Goal: Information Seeking & Learning: Learn about a topic

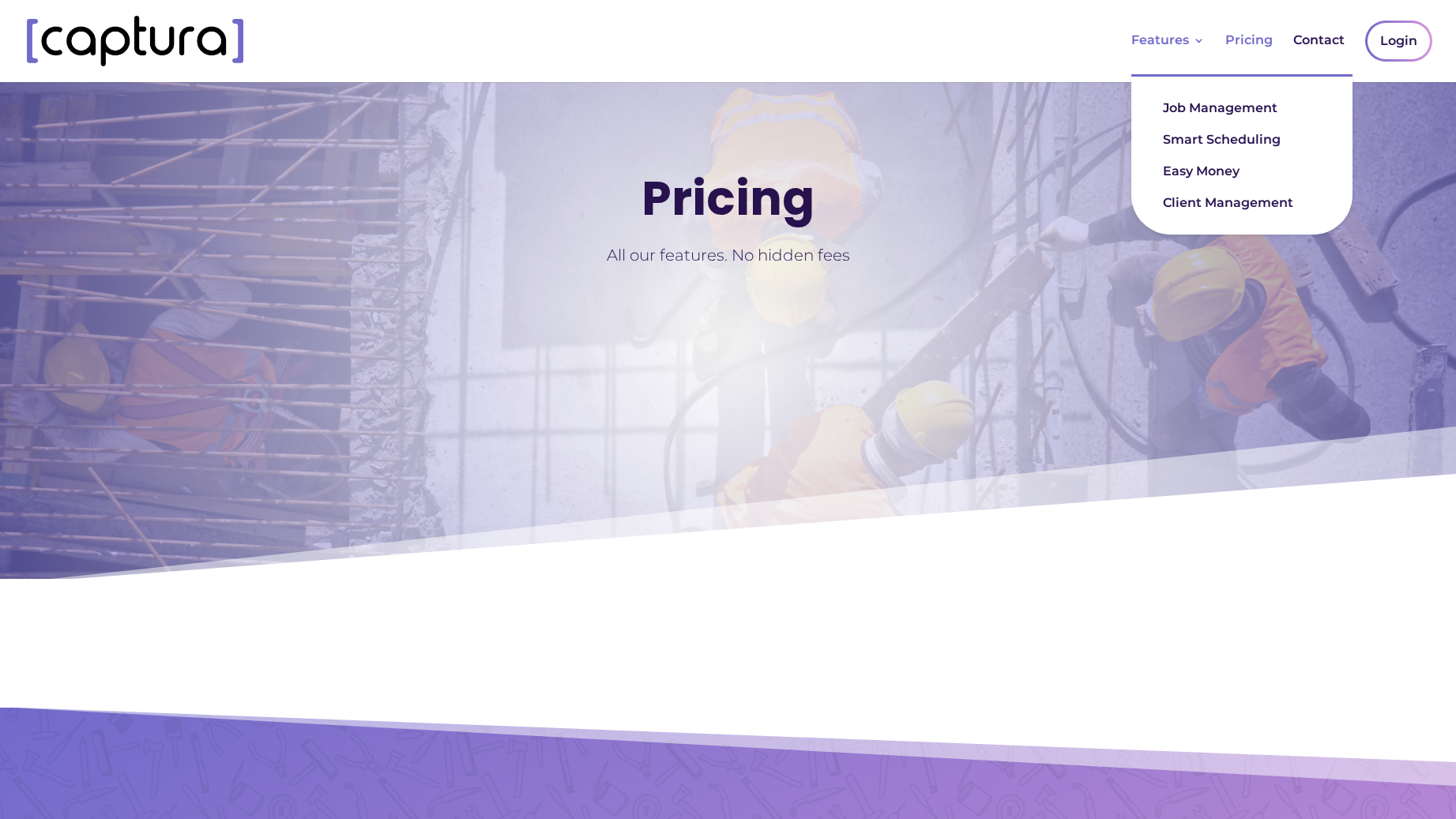
click at [1174, 42] on link "Features" at bounding box center [1168, 54] width 73 height 39
click at [1215, 140] on link "Smart Scheduling" at bounding box center [1241, 140] width 190 height 31
